Goal: Navigation & Orientation: Find specific page/section

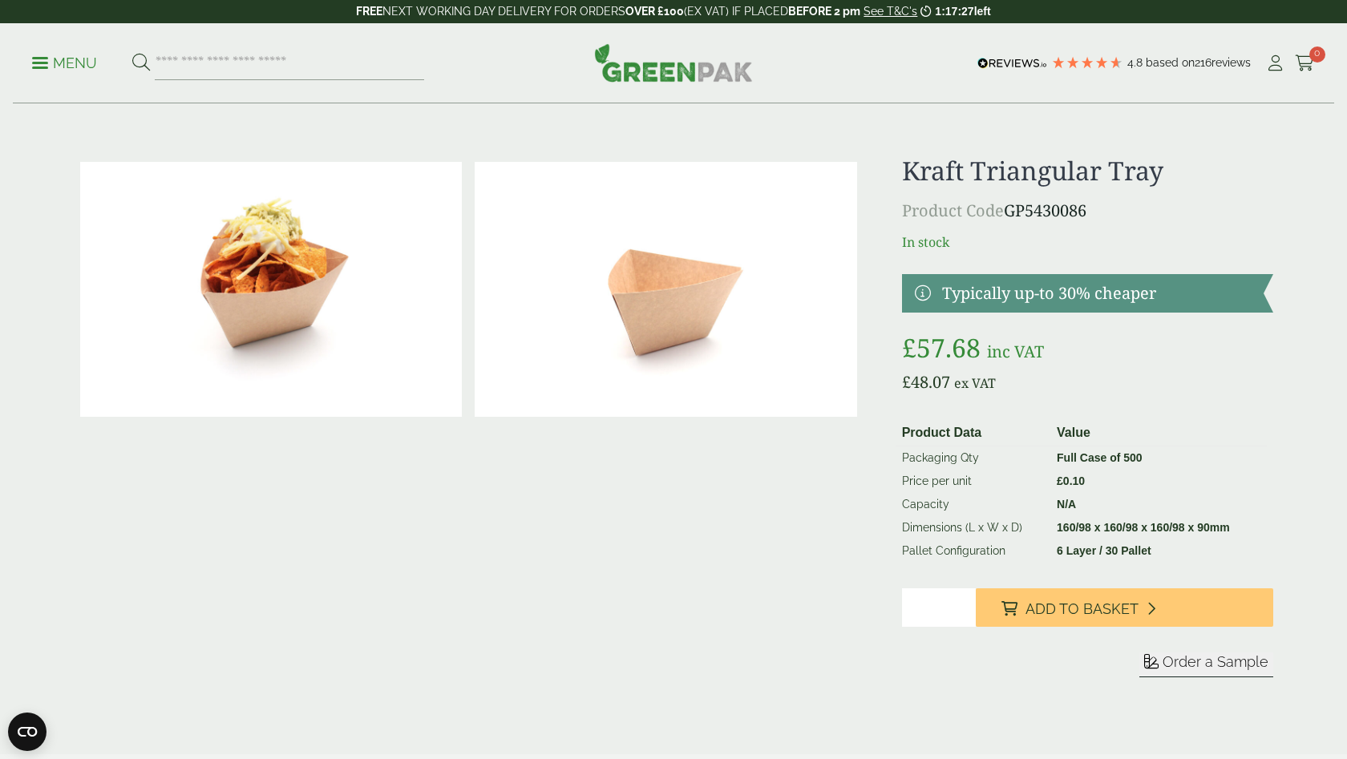
click at [39, 65] on p "Menu" at bounding box center [64, 63] width 65 height 19
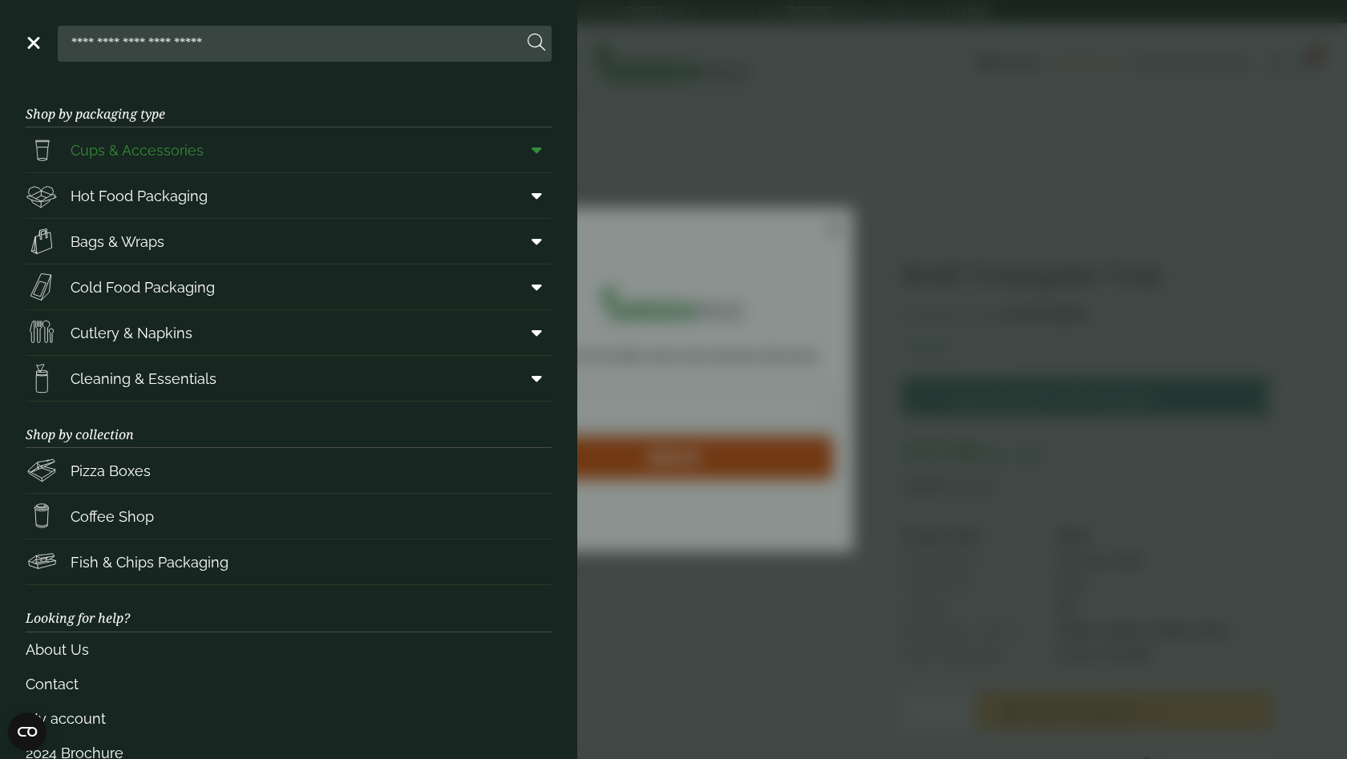
click at [130, 158] on span "Cups & Accessories" at bounding box center [137, 151] width 133 height 22
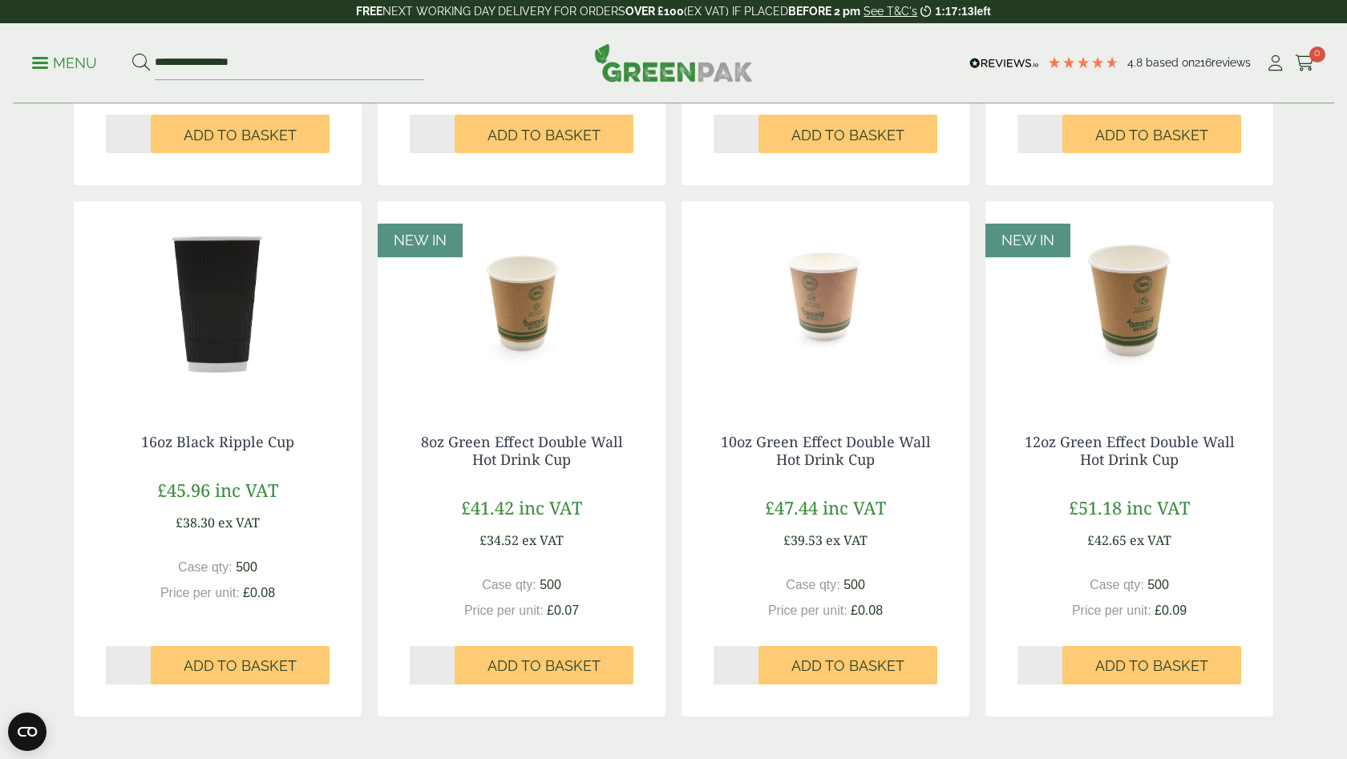
scroll to position [1248, 0]
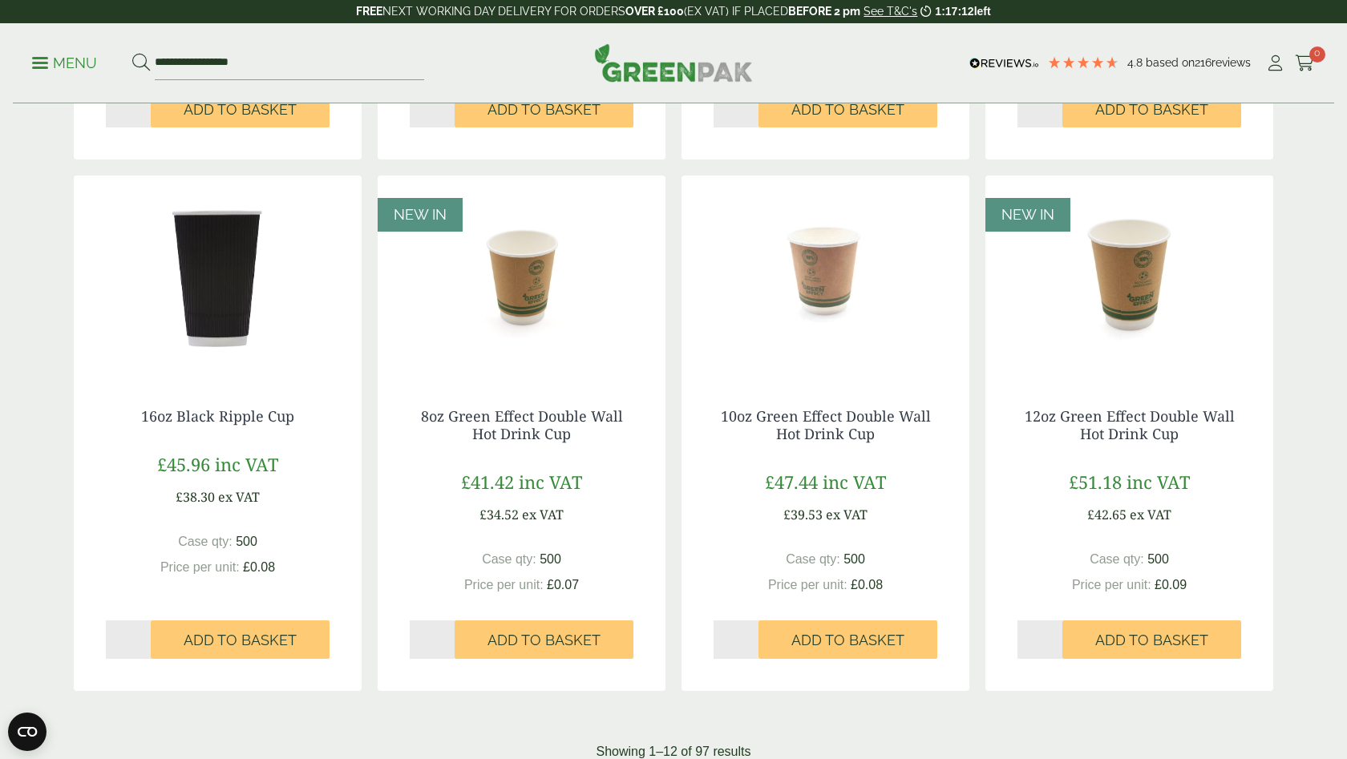
click at [41, 62] on span at bounding box center [40, 63] width 16 height 2
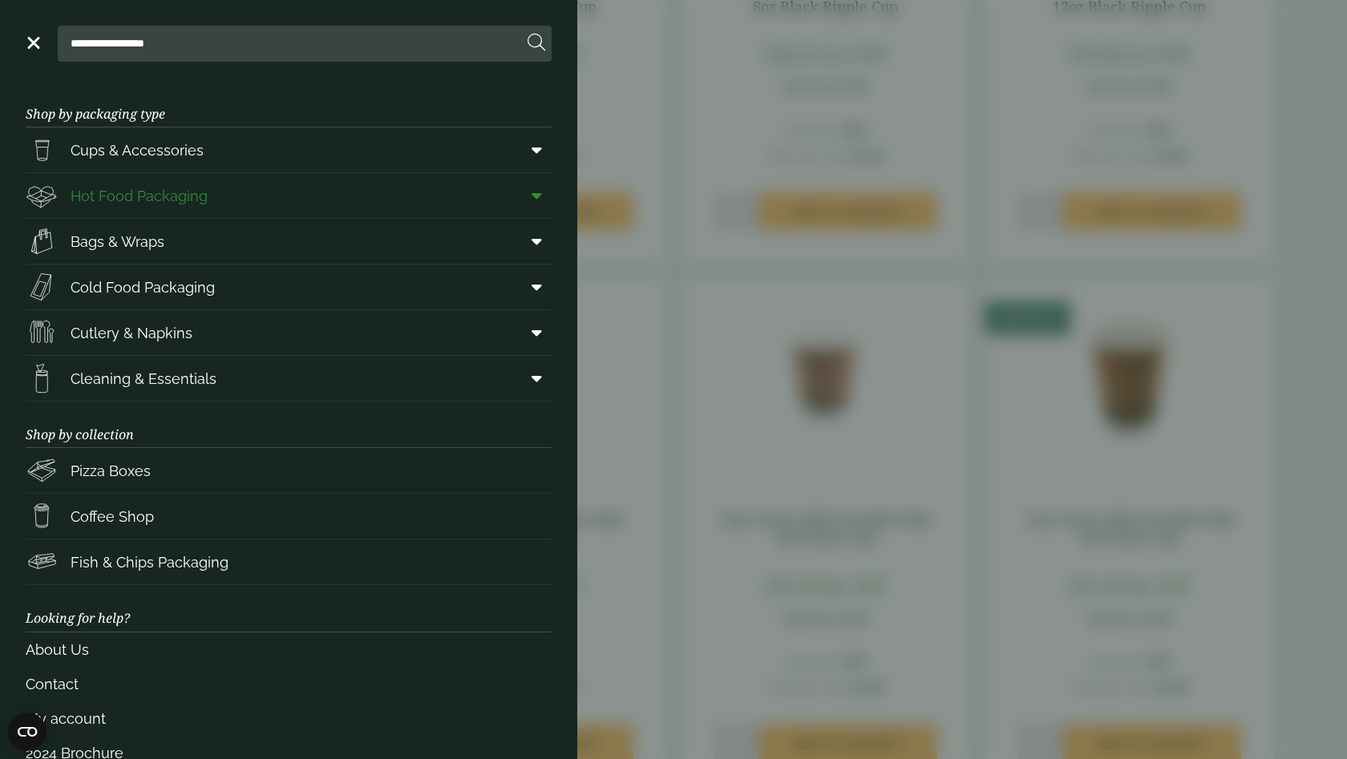
click at [140, 203] on span "Hot Food Packaging" at bounding box center [139, 196] width 137 height 22
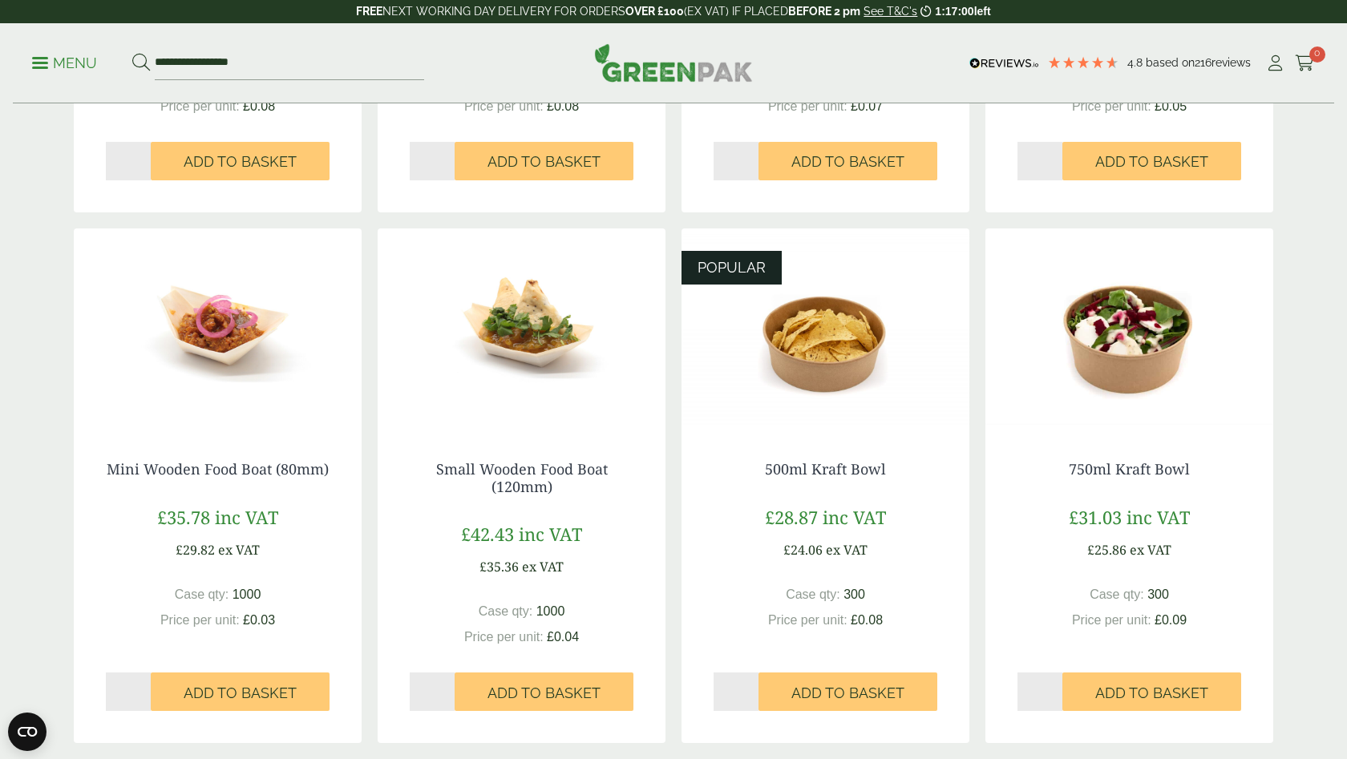
scroll to position [770, 0]
